Goal: Task Accomplishment & Management: Manage account settings

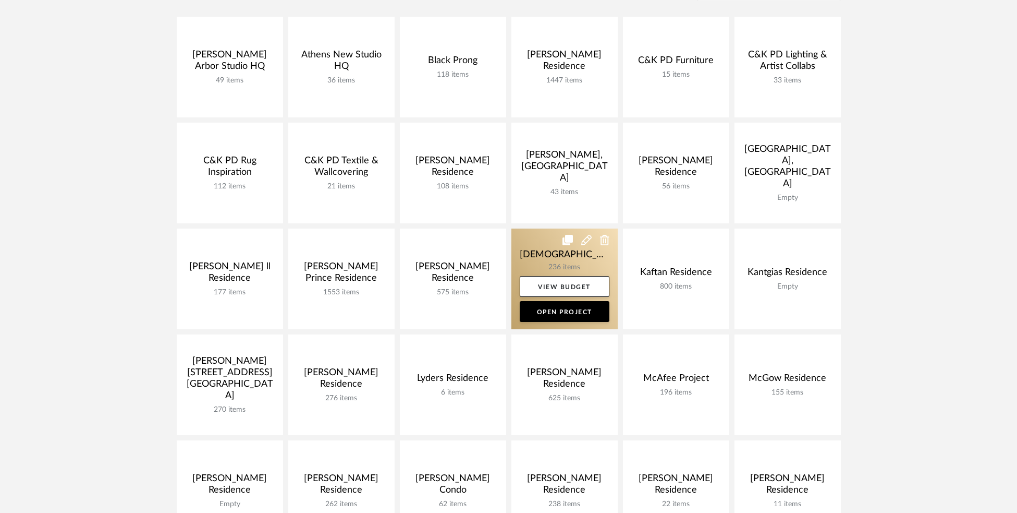
scroll to position [168, 0]
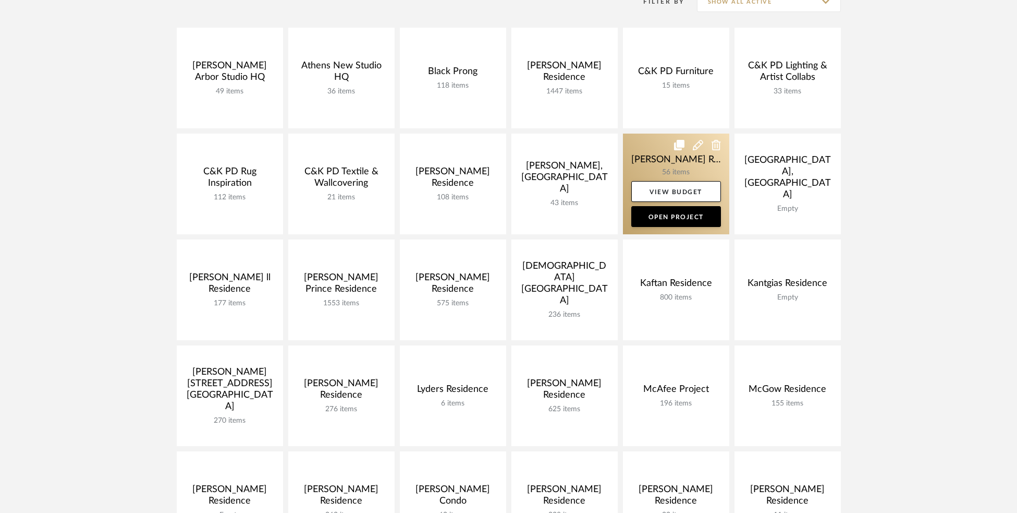
click at [640, 167] on link at bounding box center [676, 184] width 106 height 101
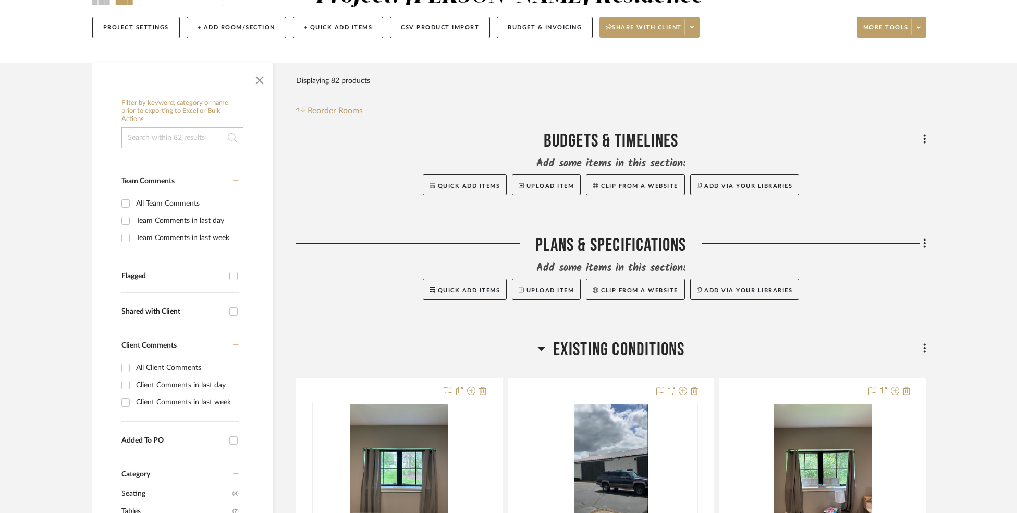
scroll to position [202, 0]
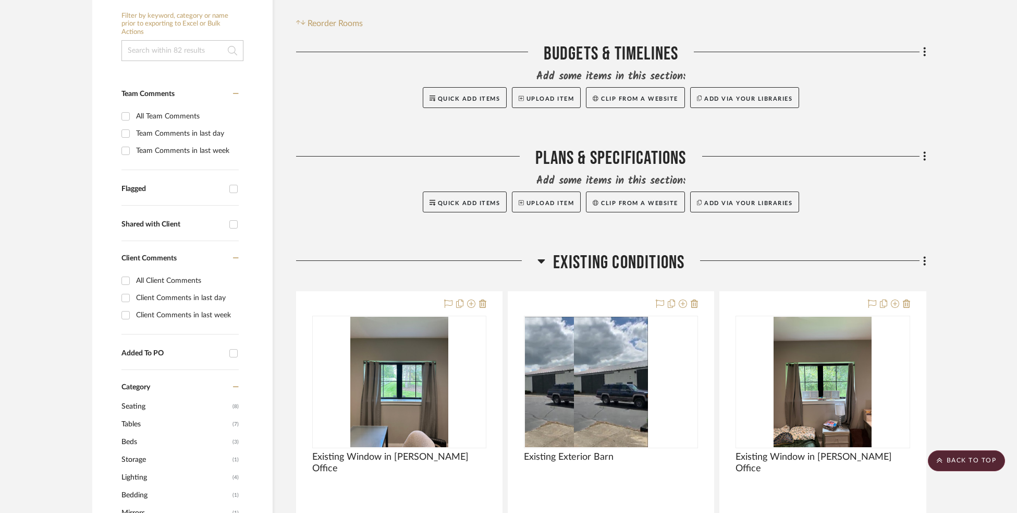
click at [644, 271] on span "Existing Conditions" at bounding box center [619, 262] width 132 height 22
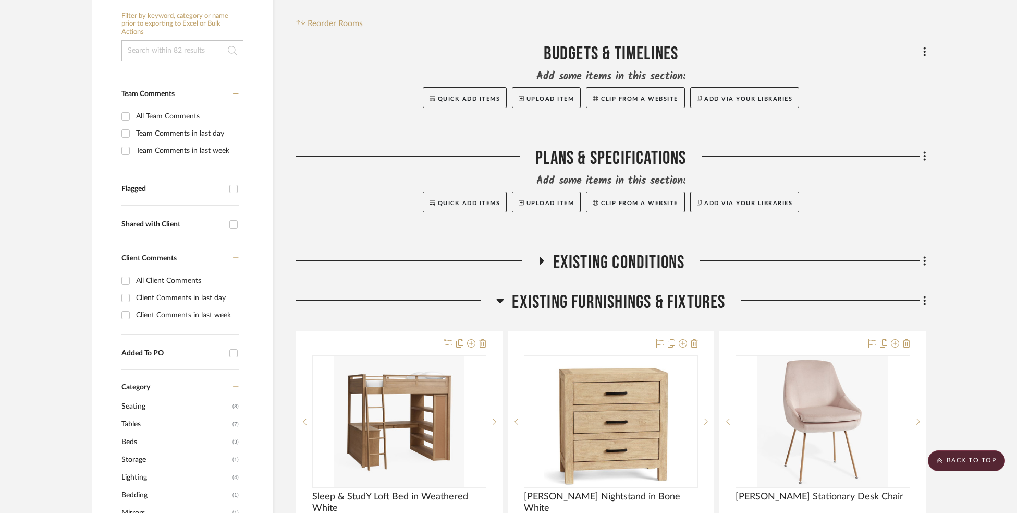
drag, startPoint x: 633, startPoint y: 308, endPoint x: 630, endPoint y: 318, distance: 10.2
click at [633, 308] on span "Existing Furnishings & Fixtures" at bounding box center [618, 302] width 213 height 22
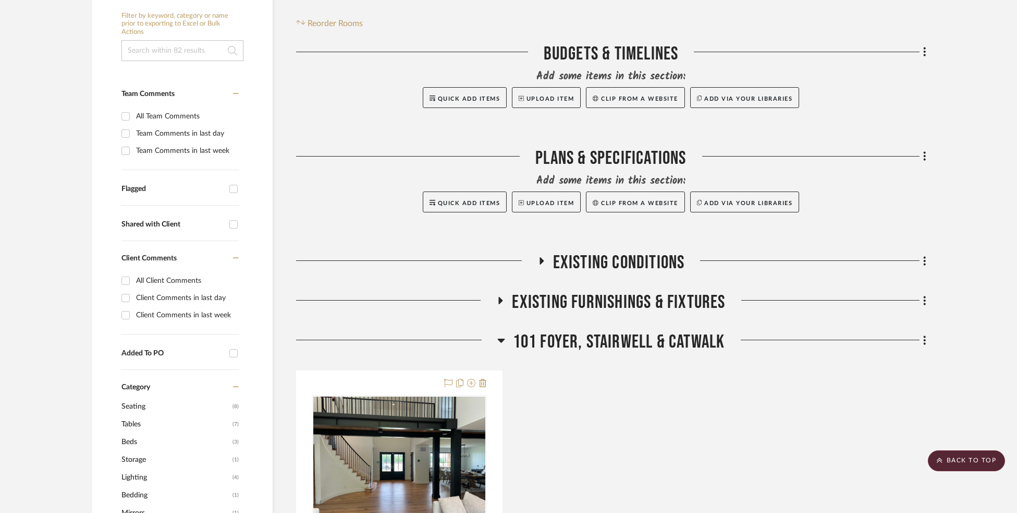
click at [921, 344] on fa-icon at bounding box center [923, 340] width 7 height 17
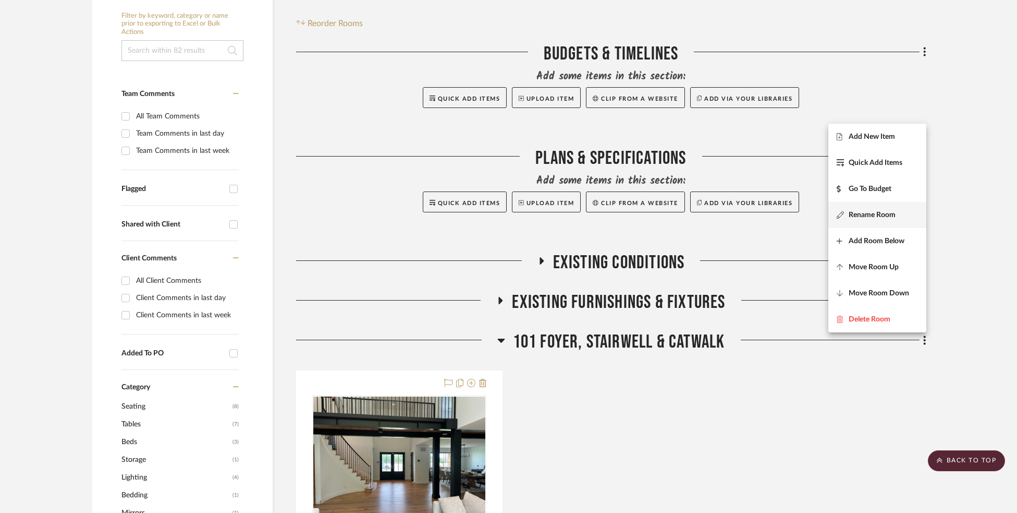
click at [895, 212] on span "Rename Room" at bounding box center [872, 215] width 47 height 9
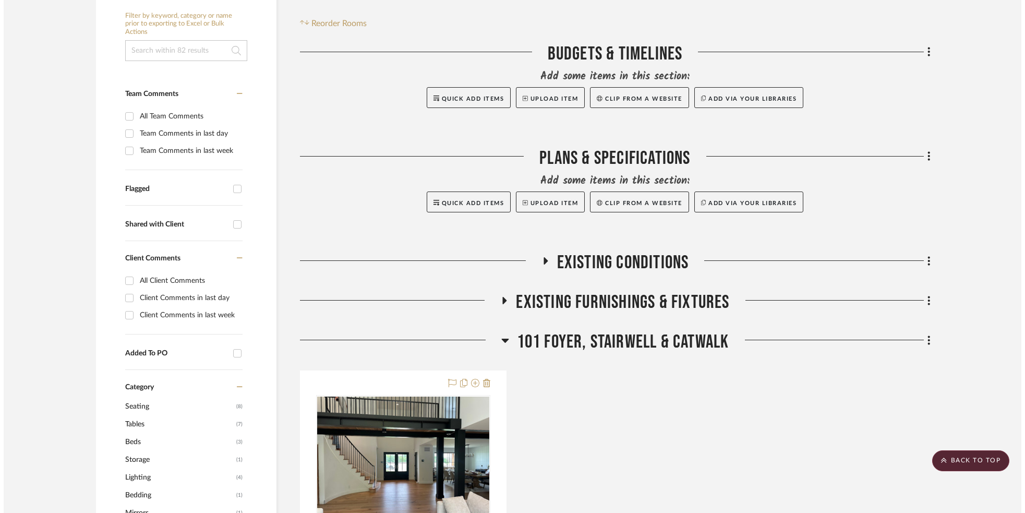
scroll to position [0, 0]
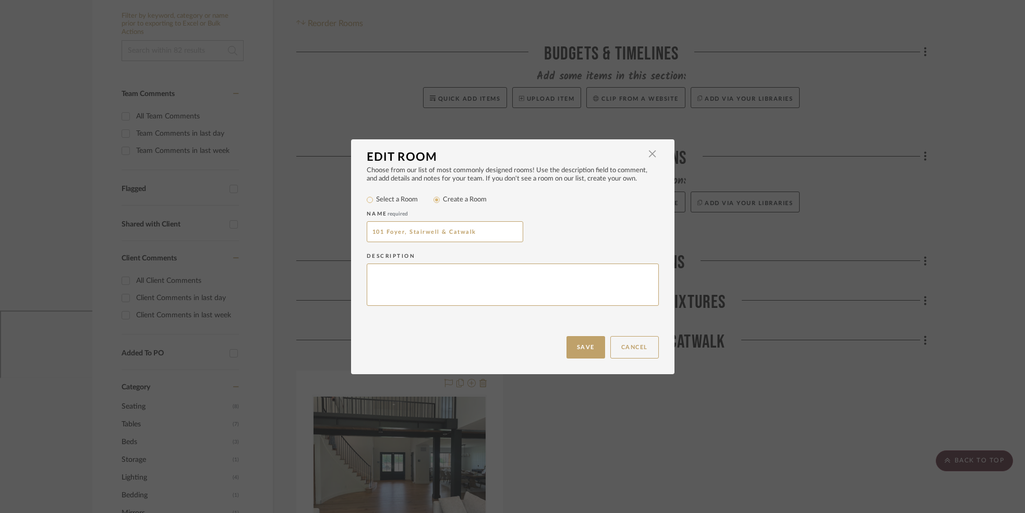
drag, startPoint x: 444, startPoint y: 234, endPoint x: 357, endPoint y: 233, distance: 87.1
click at [357, 233] on div "Choose from our list of most commonly designed rooms! Use the description field…" at bounding box center [512, 250] width 323 height 169
type input "200 Catwalk"
click at [620, 228] on div "200 Catwalk" at bounding box center [513, 231] width 292 height 21
click at [578, 345] on button "Save" at bounding box center [585, 347] width 39 height 22
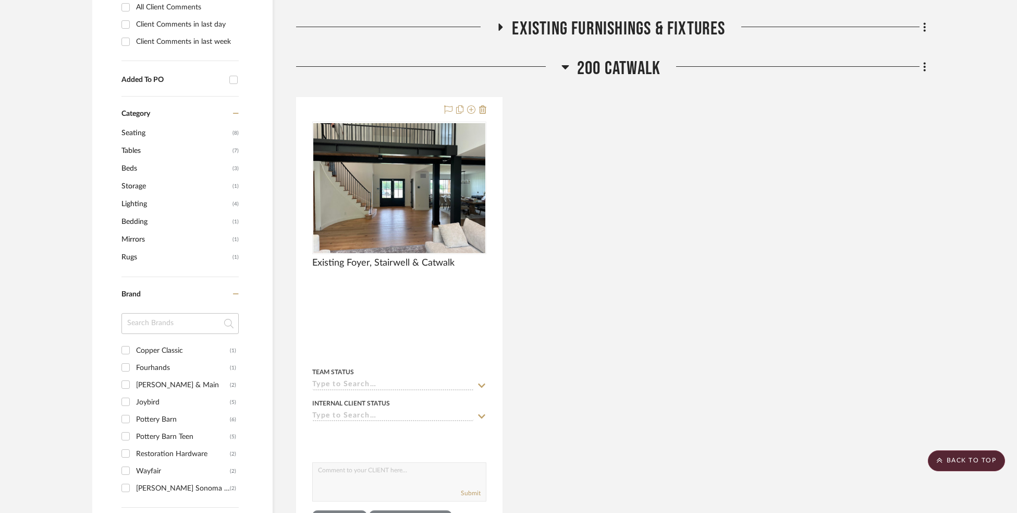
click at [604, 72] on span "200 Catwalk" at bounding box center [618, 68] width 83 height 22
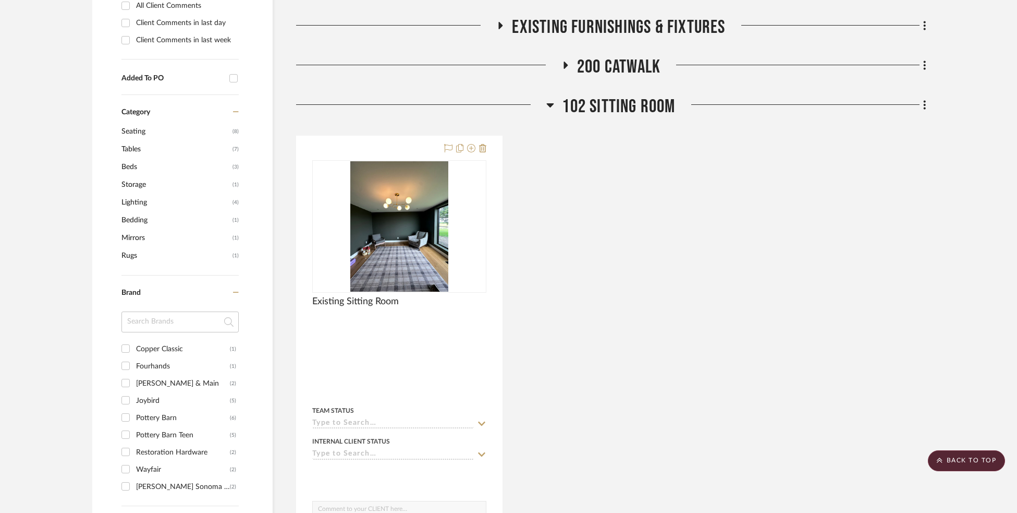
click at [625, 100] on span "102 Sitting Room" at bounding box center [618, 106] width 113 height 22
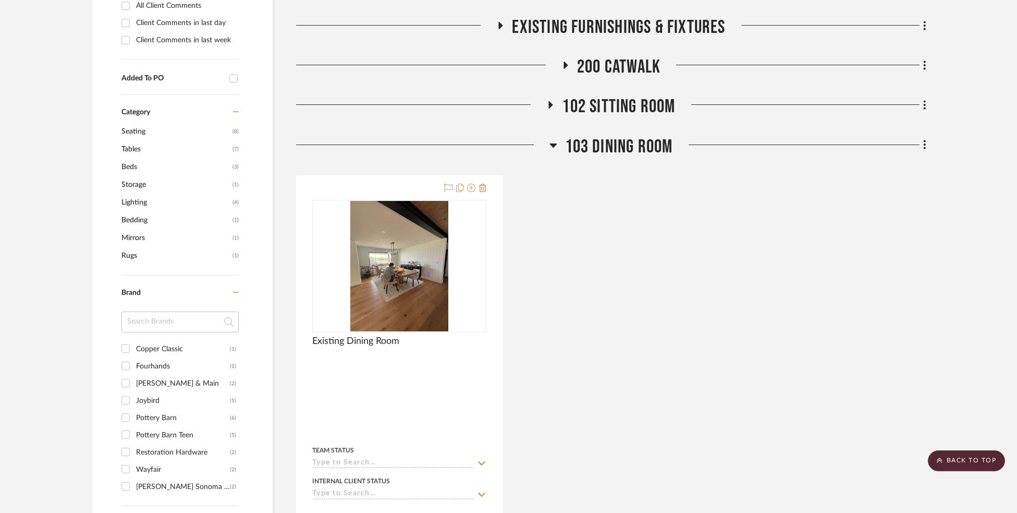
click at [590, 153] on span "103 Dining Room" at bounding box center [619, 147] width 108 height 22
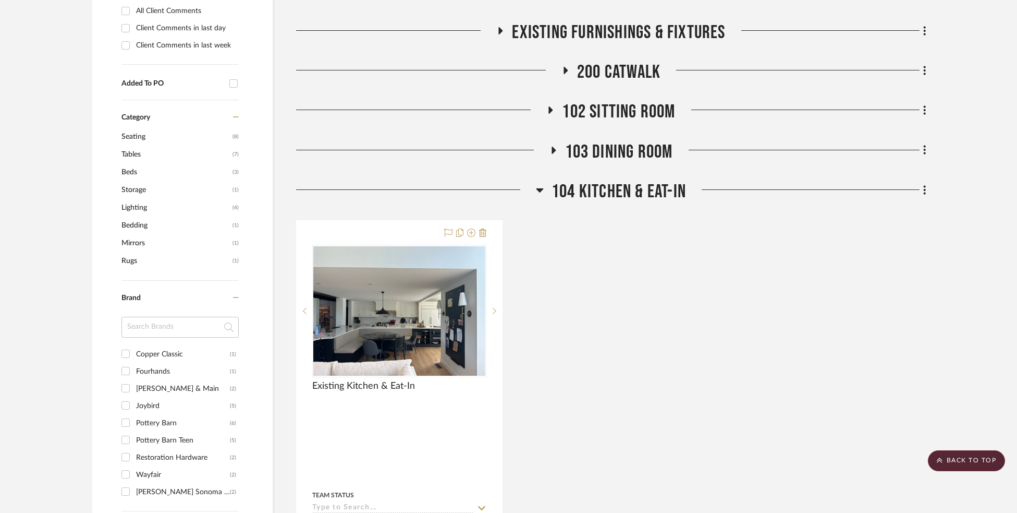
scroll to position [373, 0]
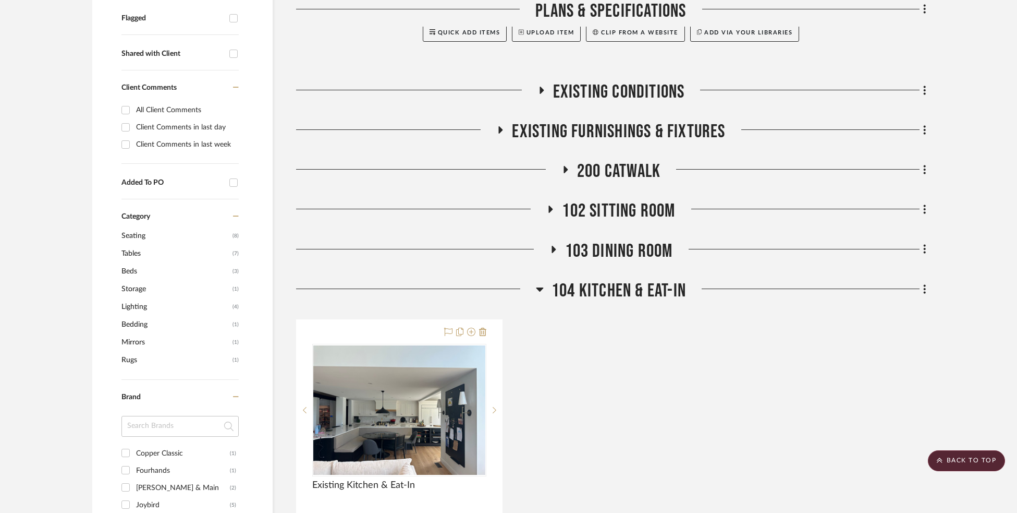
click at [610, 288] on span "104 Kitchen & Eat-In" at bounding box center [619, 291] width 135 height 22
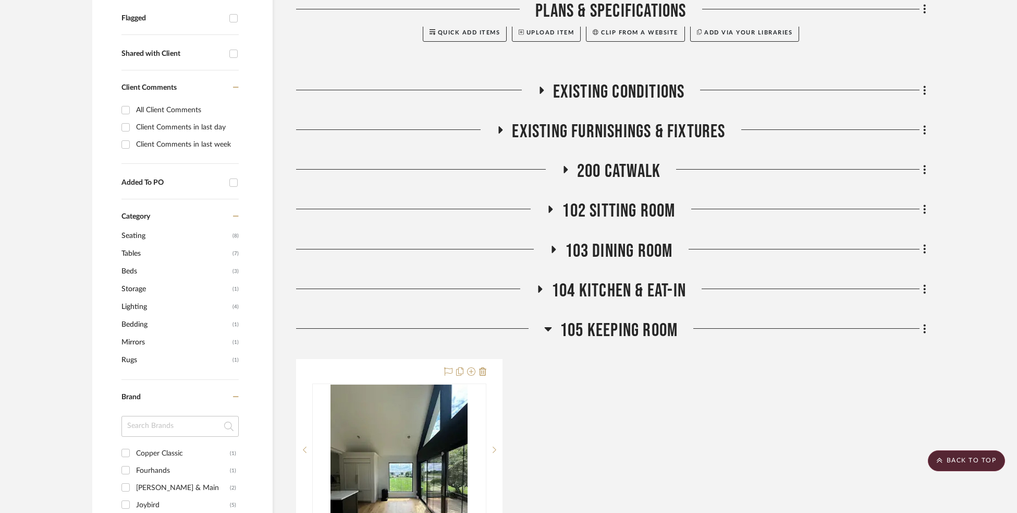
click at [634, 332] on span "105 Keeping Room" at bounding box center [619, 330] width 118 height 22
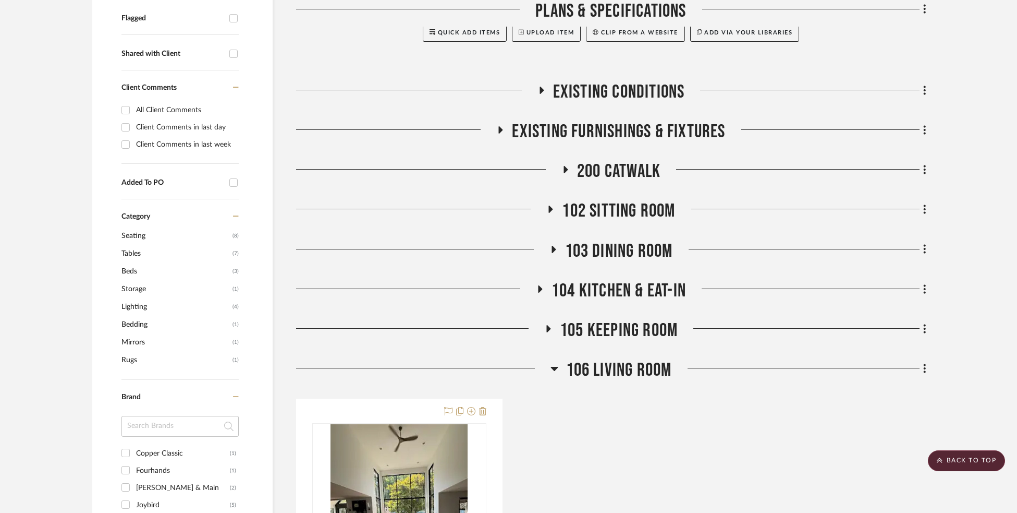
scroll to position [519, 0]
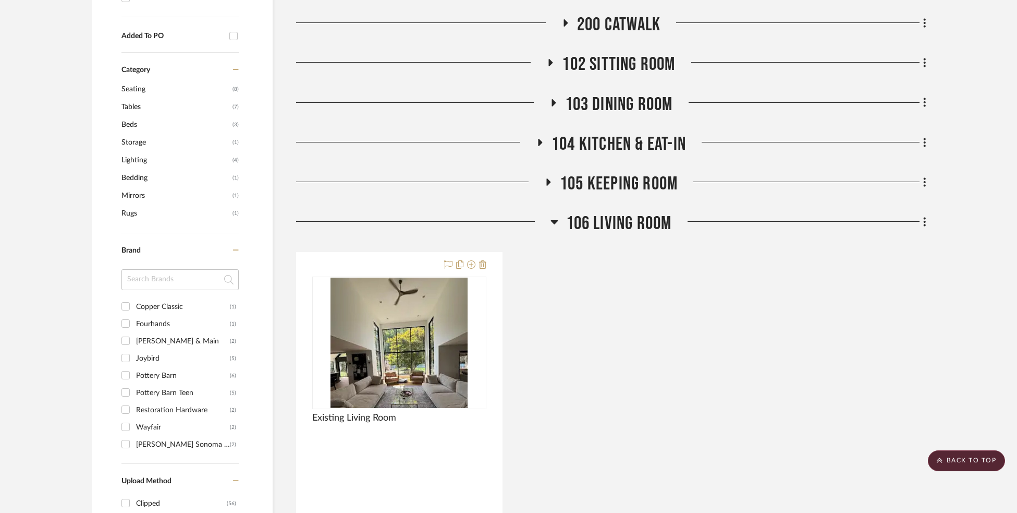
click at [619, 222] on span "106 Living Room" at bounding box center [619, 223] width 106 height 22
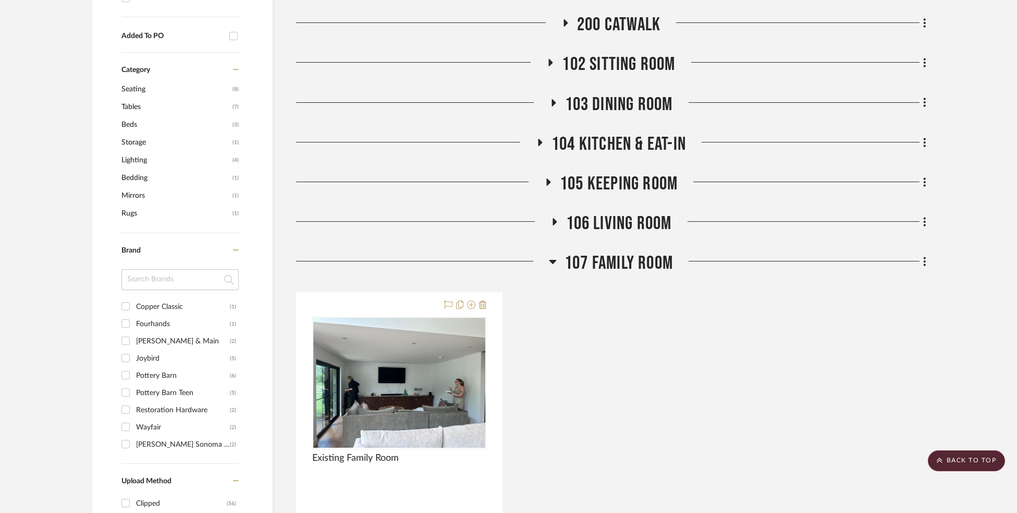
click at [638, 260] on span "107 Family Room" at bounding box center [619, 263] width 108 height 22
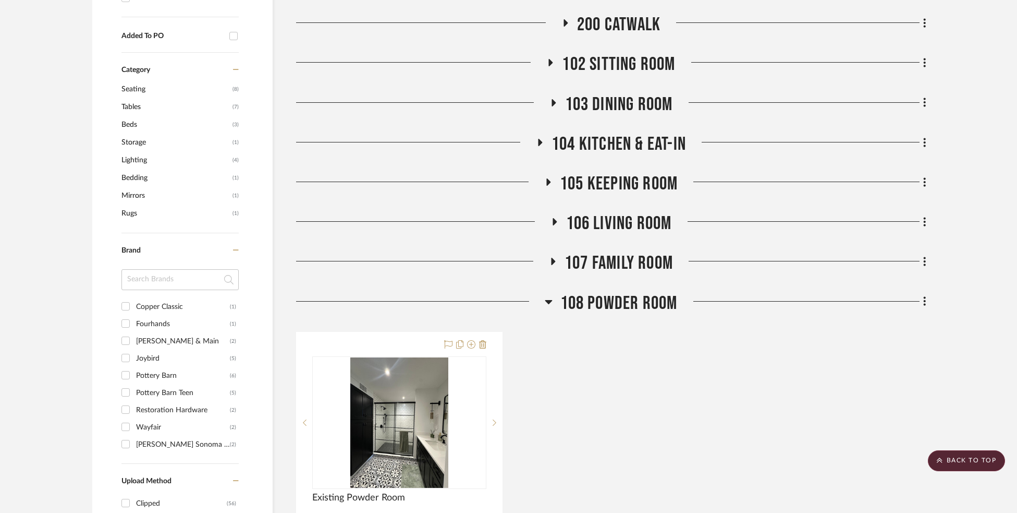
click at [637, 300] on span "108 Powder Room" at bounding box center [619, 303] width 117 height 22
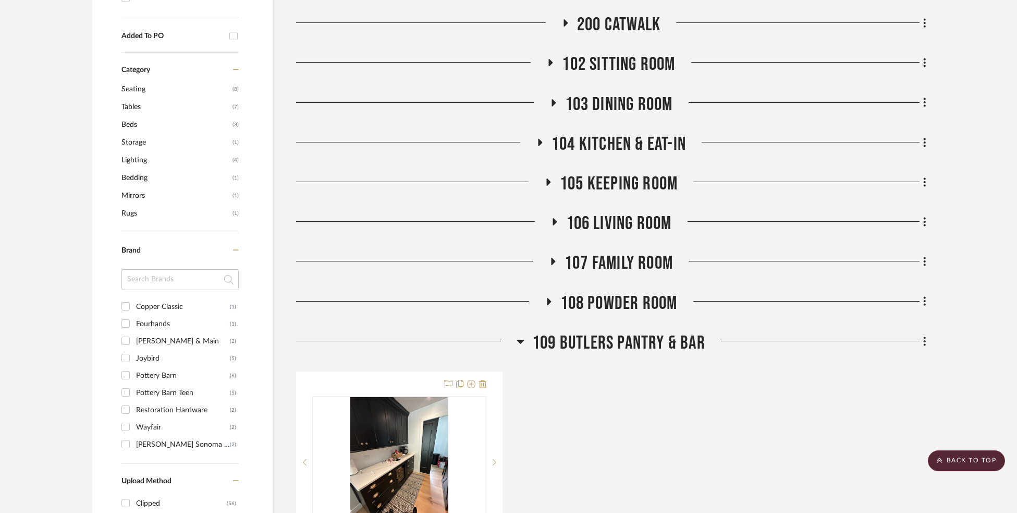
click at [622, 341] on span "109 Butlers Pantry & Bar" at bounding box center [618, 343] width 173 height 22
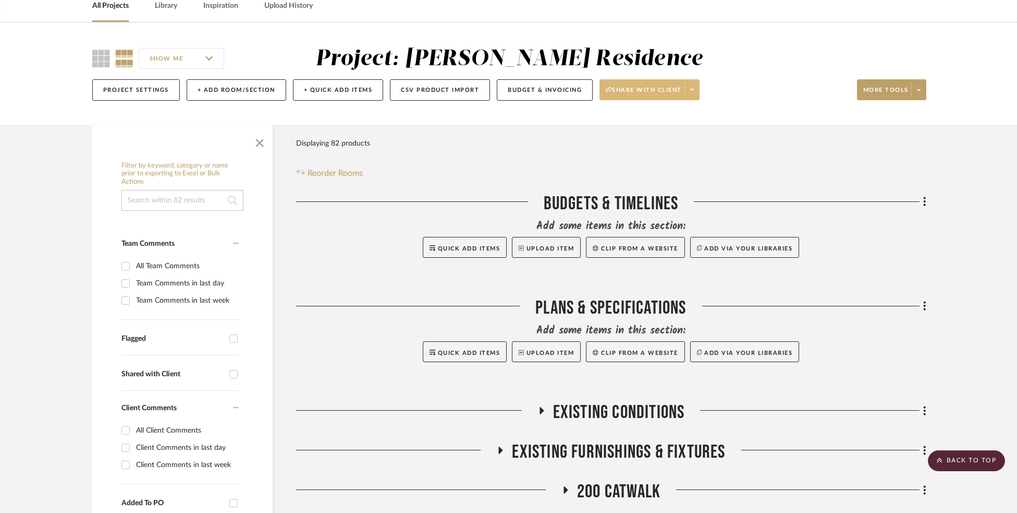
scroll to position [0, 0]
